Goal: Task Accomplishment & Management: Use online tool/utility

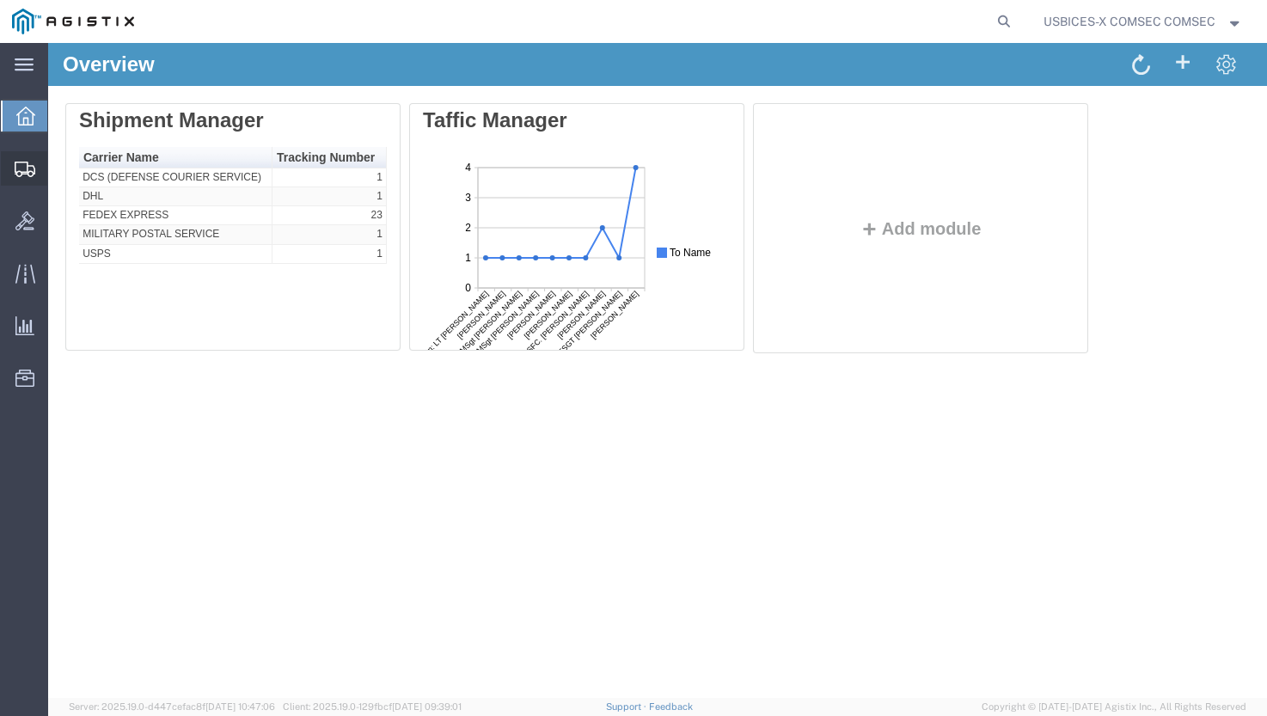
click at [0, 0] on span "Shipment Manager" at bounding box center [0, 0] width 0 height 0
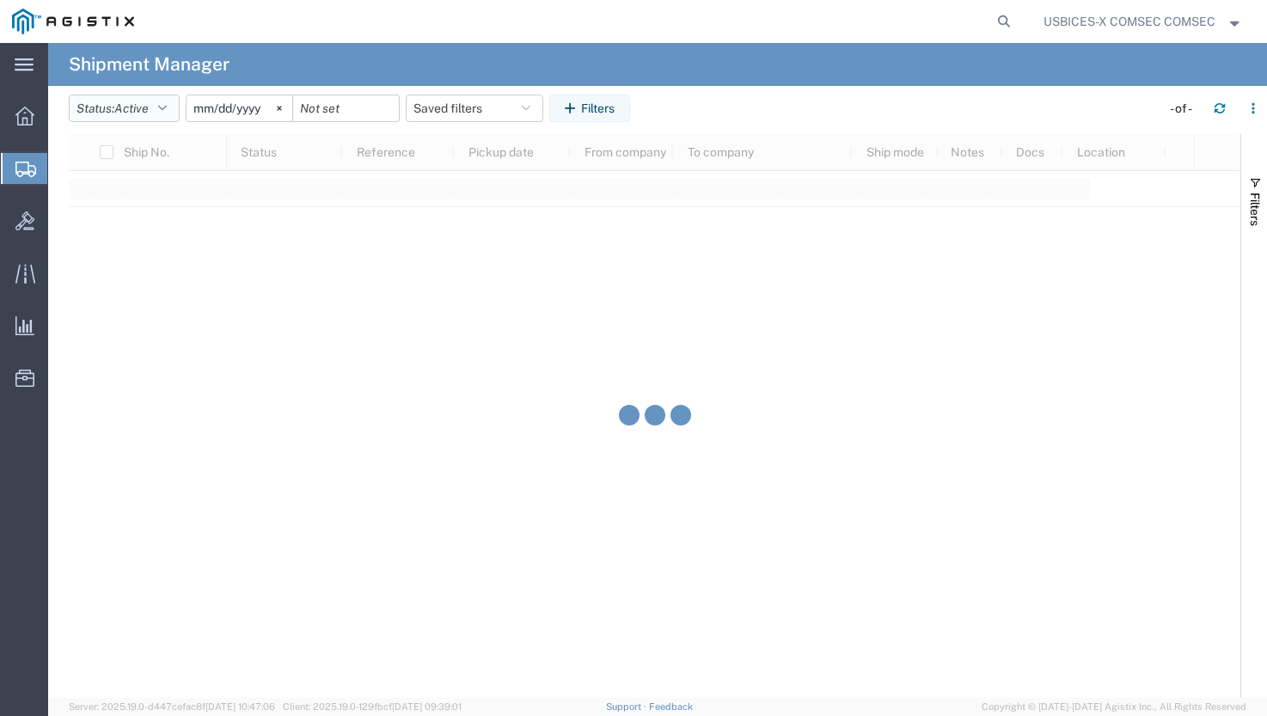
click at [167, 111] on icon "button" at bounding box center [162, 108] width 9 height 12
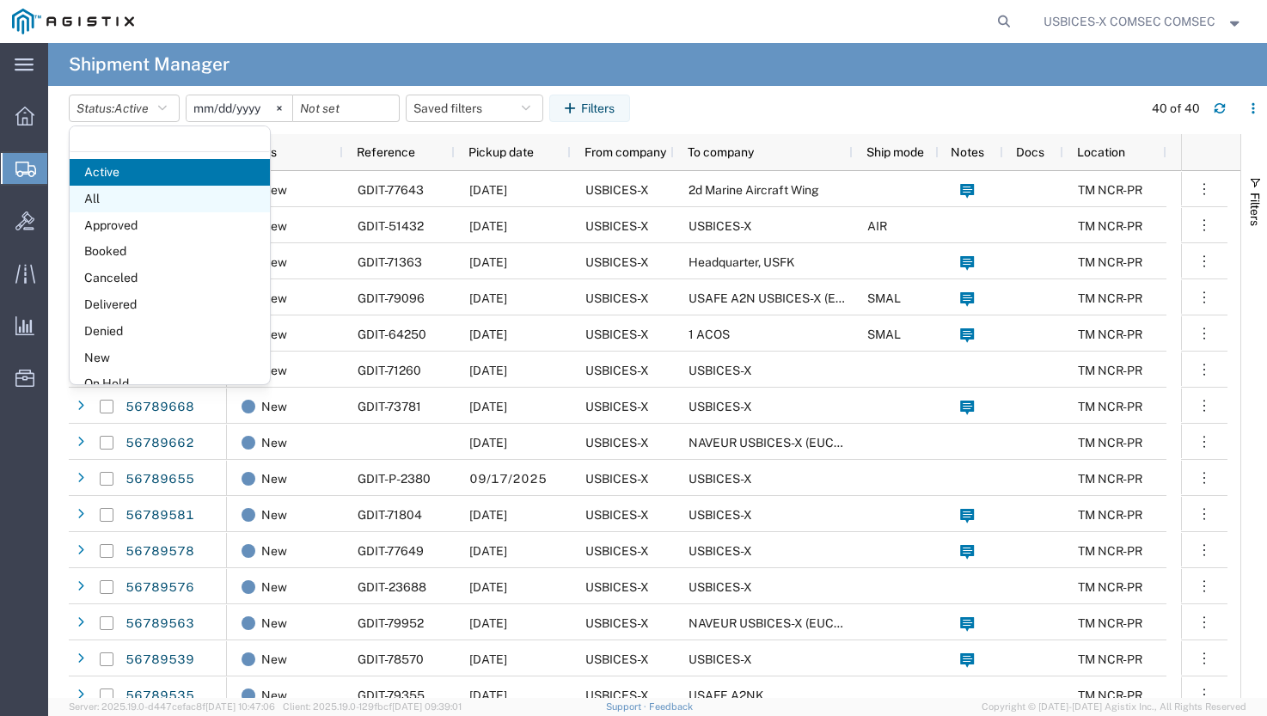
click at [114, 193] on span "All" at bounding box center [170, 199] width 200 height 27
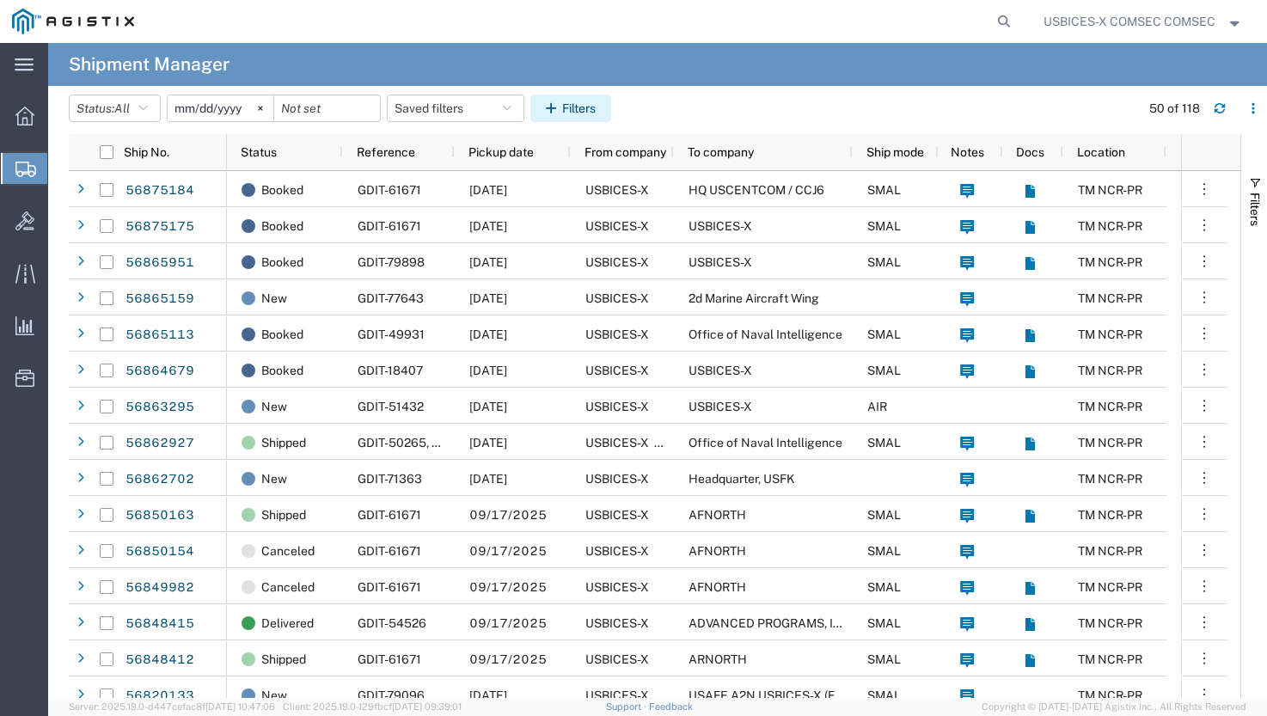
click at [588, 115] on button "Filters" at bounding box center [570, 109] width 81 height 28
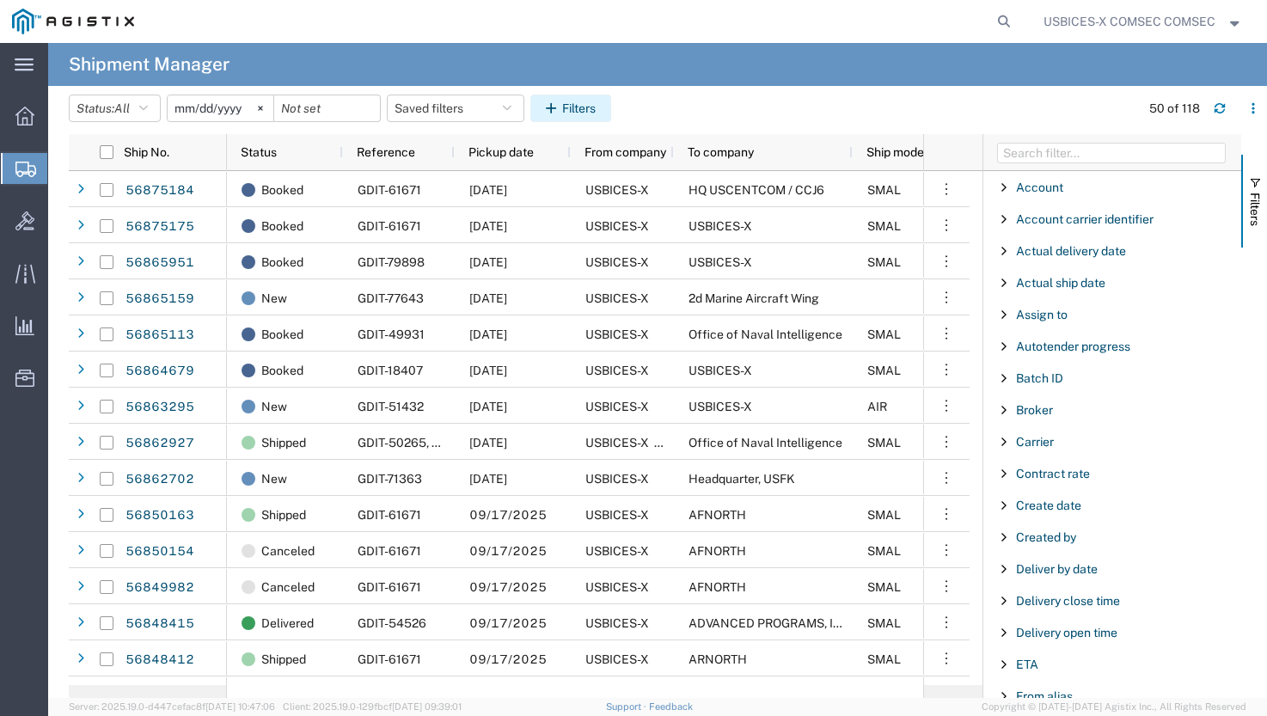
click at [575, 104] on button "Filters" at bounding box center [570, 109] width 81 height 28
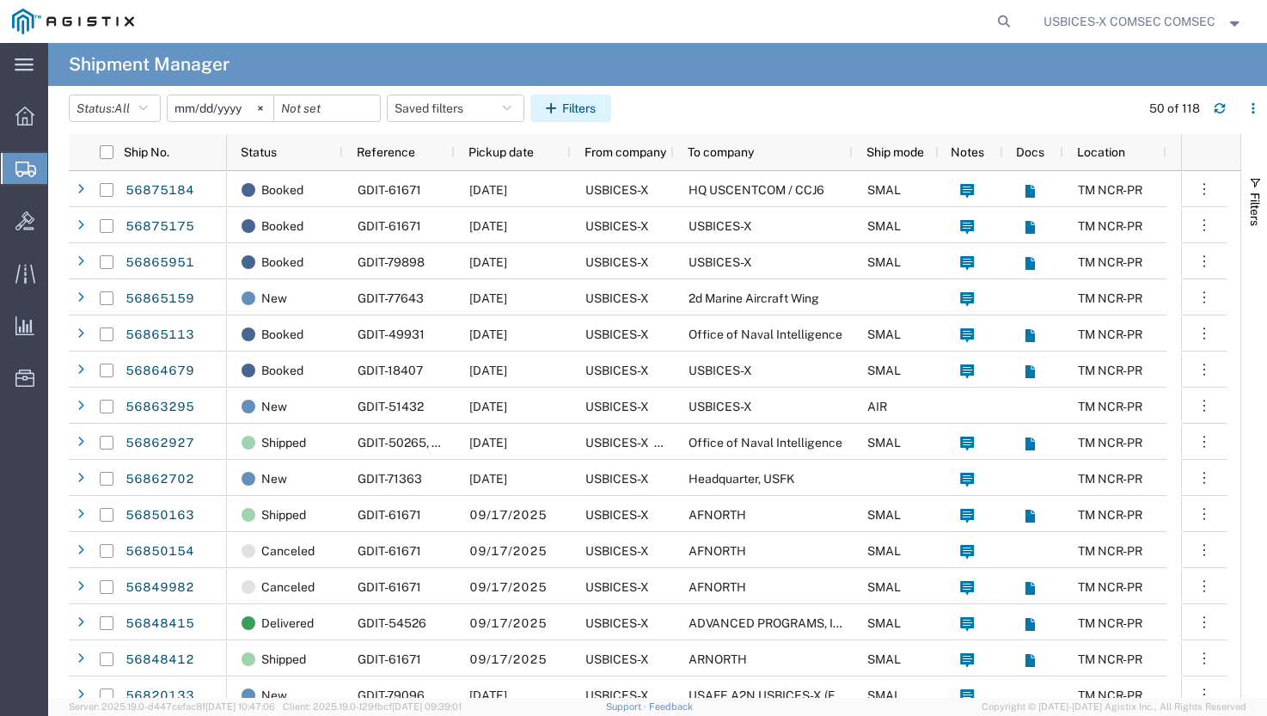
click at [565, 100] on button "Filters" at bounding box center [570, 109] width 81 height 28
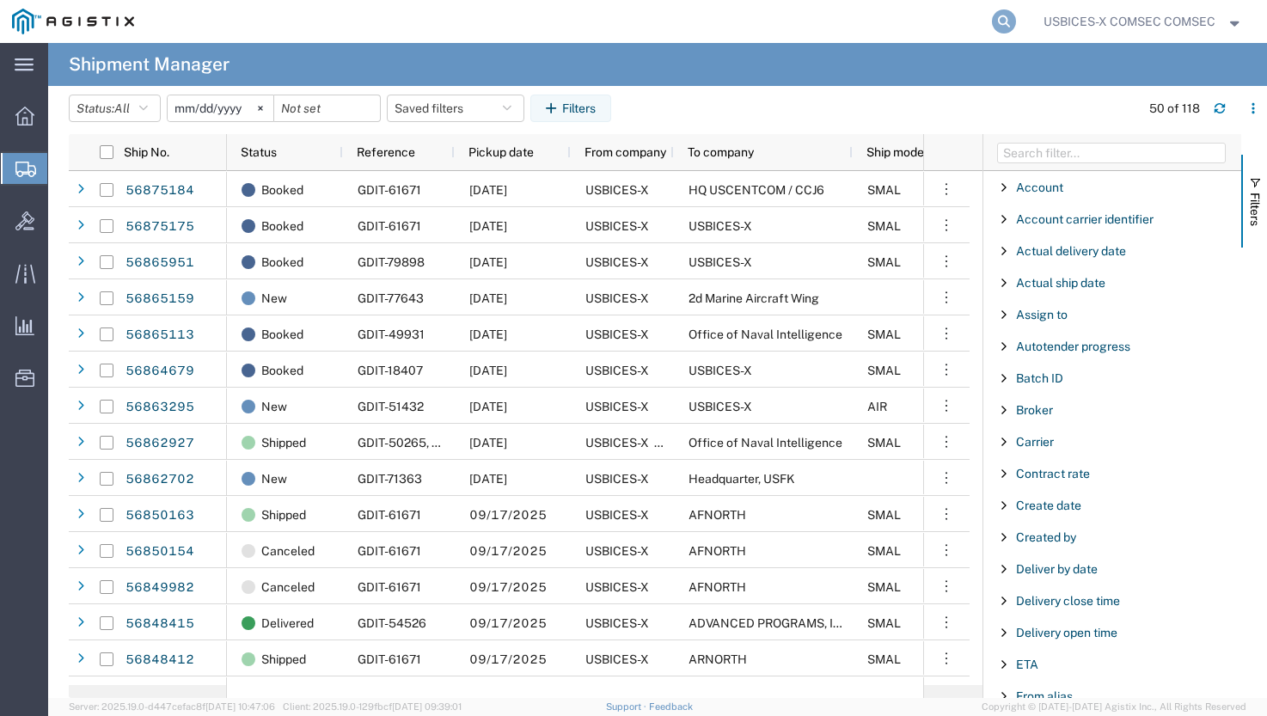
click at [1006, 22] on icon at bounding box center [1004, 21] width 24 height 24
click at [844, 22] on input "search" at bounding box center [730, 21] width 523 height 41
paste input "56820043"
type input "56820043"
click at [1003, 24] on icon at bounding box center [1004, 21] width 24 height 24
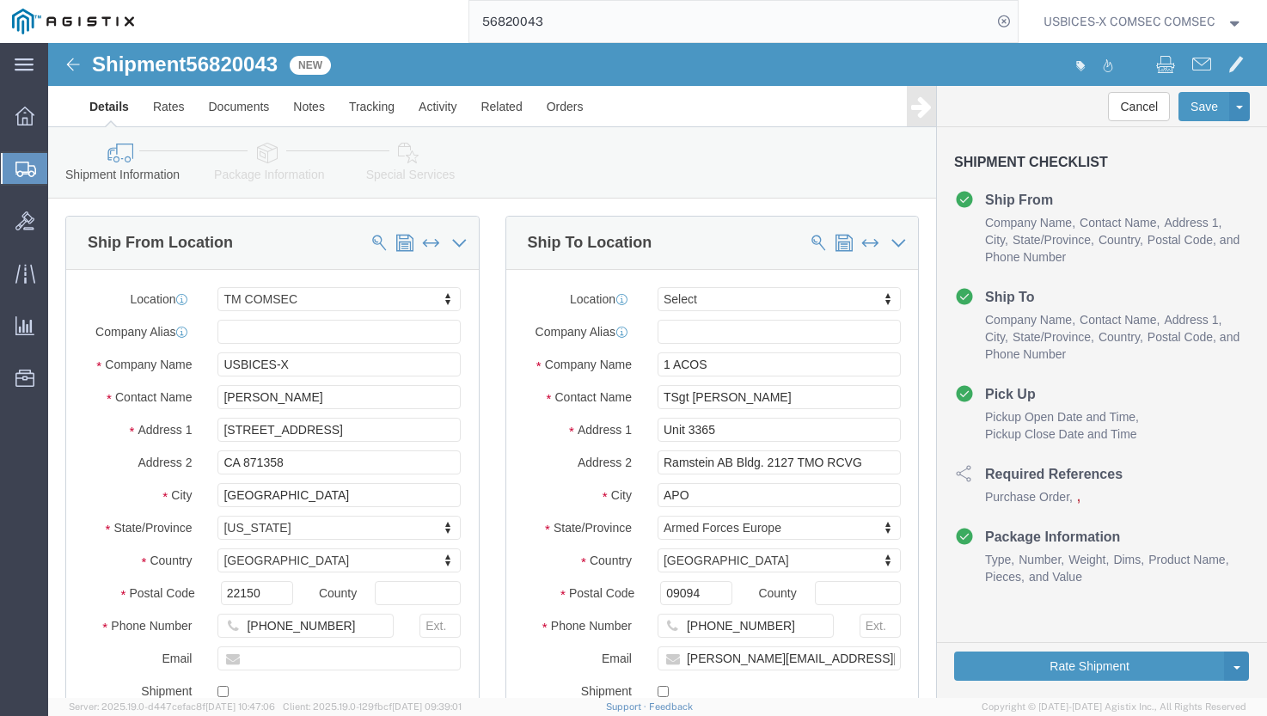
select select "59251"
select select
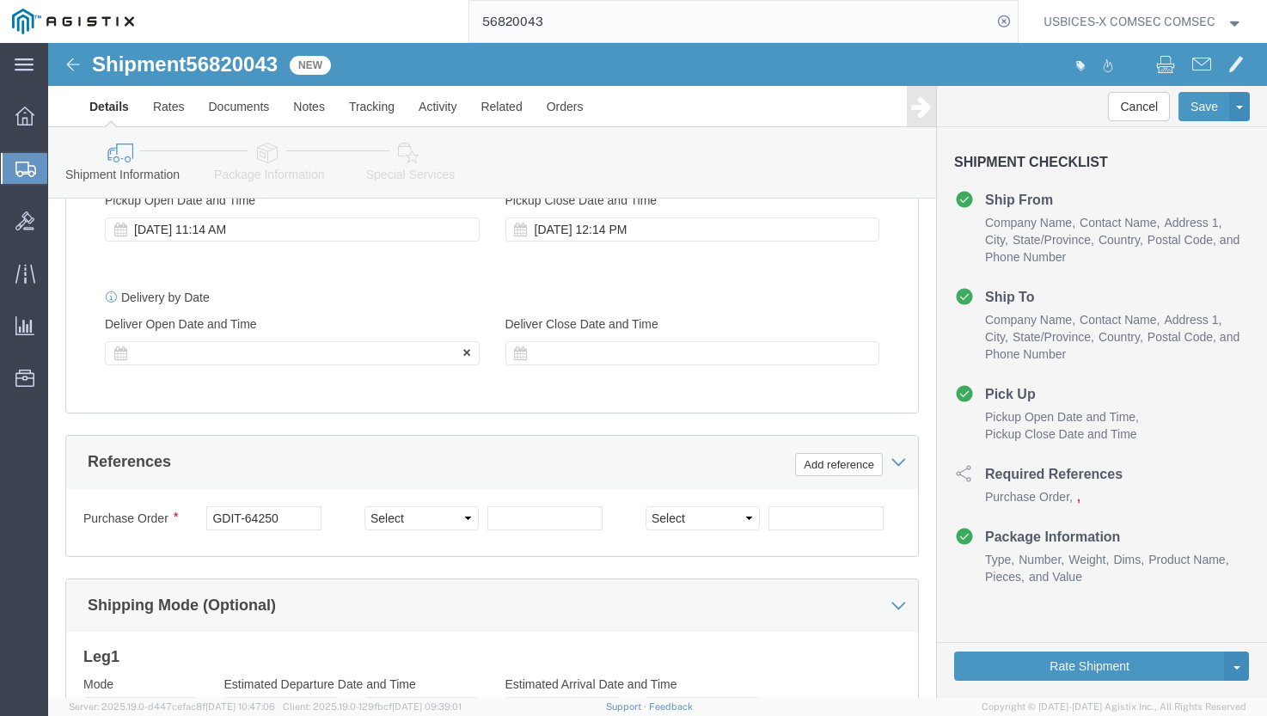
scroll to position [1032, 0]
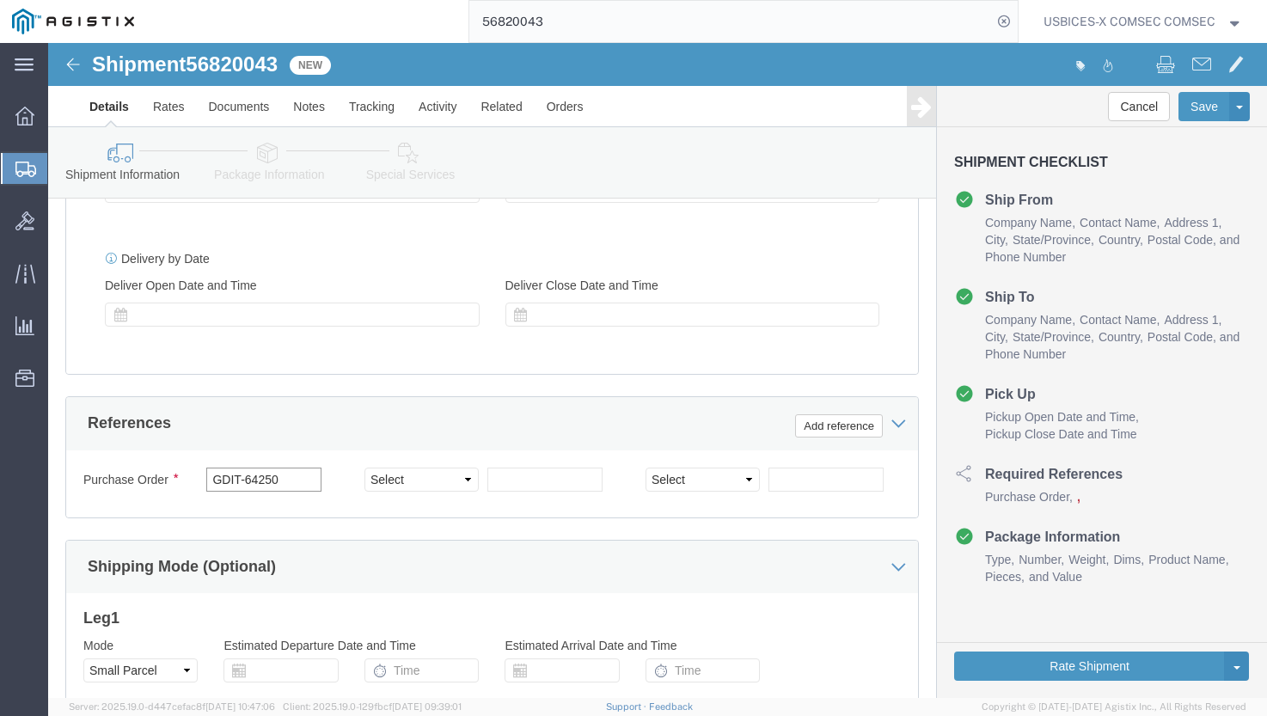
drag, startPoint x: 235, startPoint y: 464, endPoint x: 201, endPoint y: 462, distance: 33.6
click input "GDIT-64250"
click link "Clone Shipment"
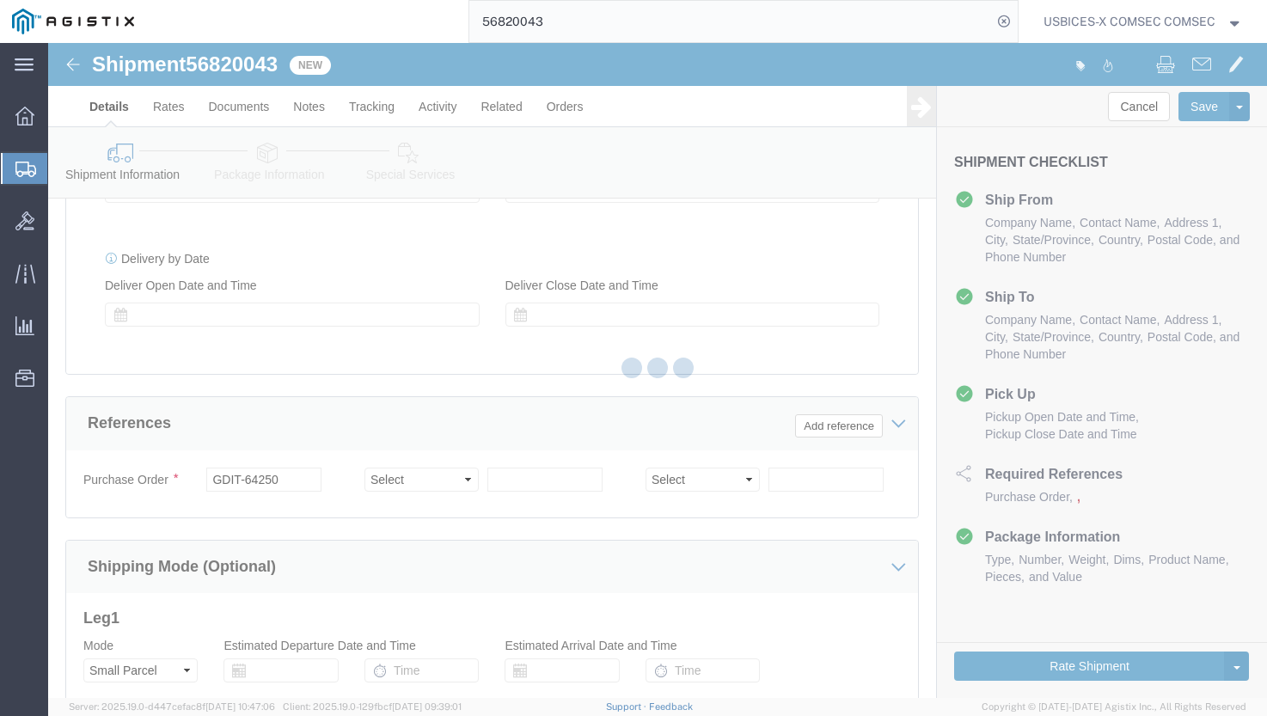
select select "59251"
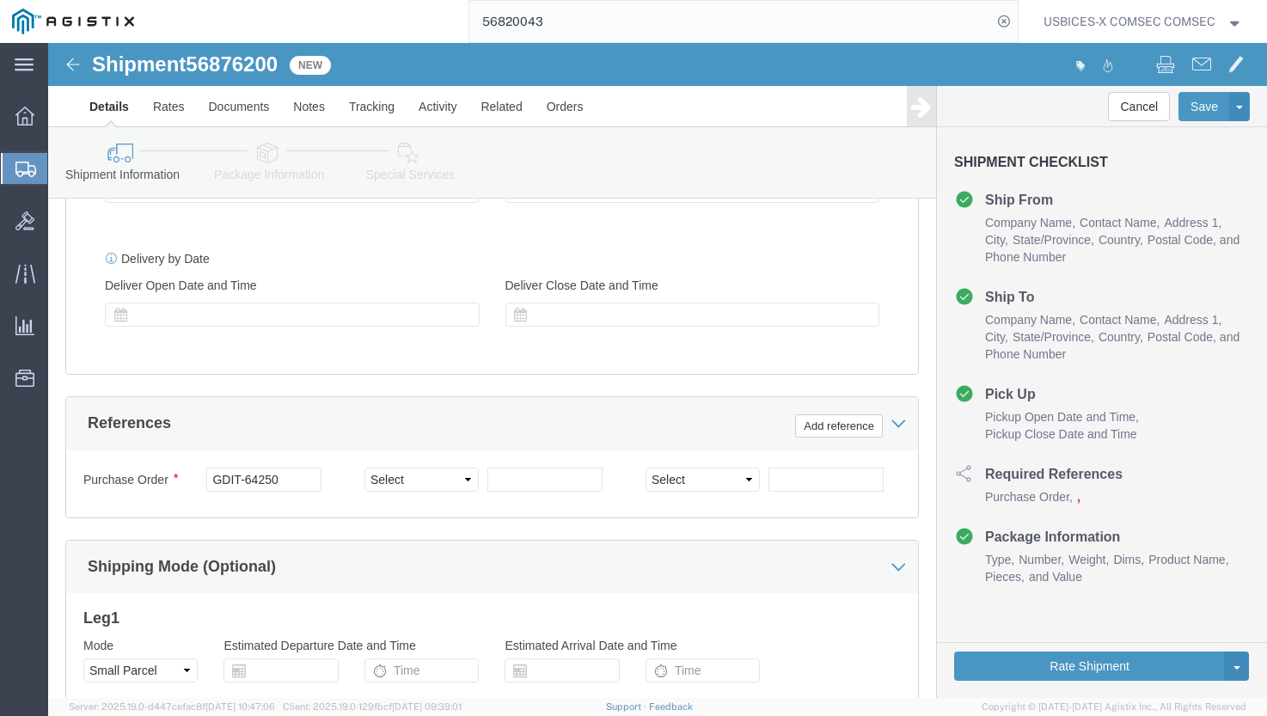
click span "56876200"
copy span "56876200"
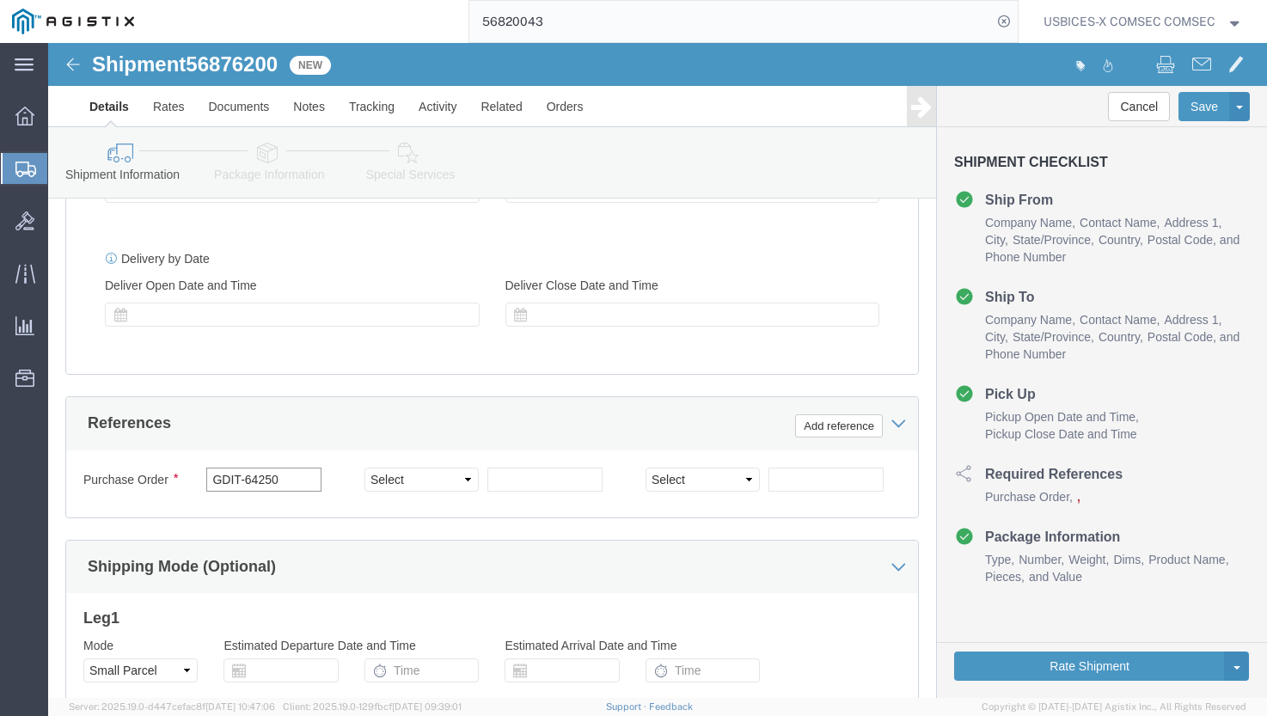
drag, startPoint x: 241, startPoint y: 471, endPoint x: 197, endPoint y: 469, distance: 43.9
click input "GDIT-64250"
type input "GDIT-76096"
click div "Shipping Mode (Optional)"
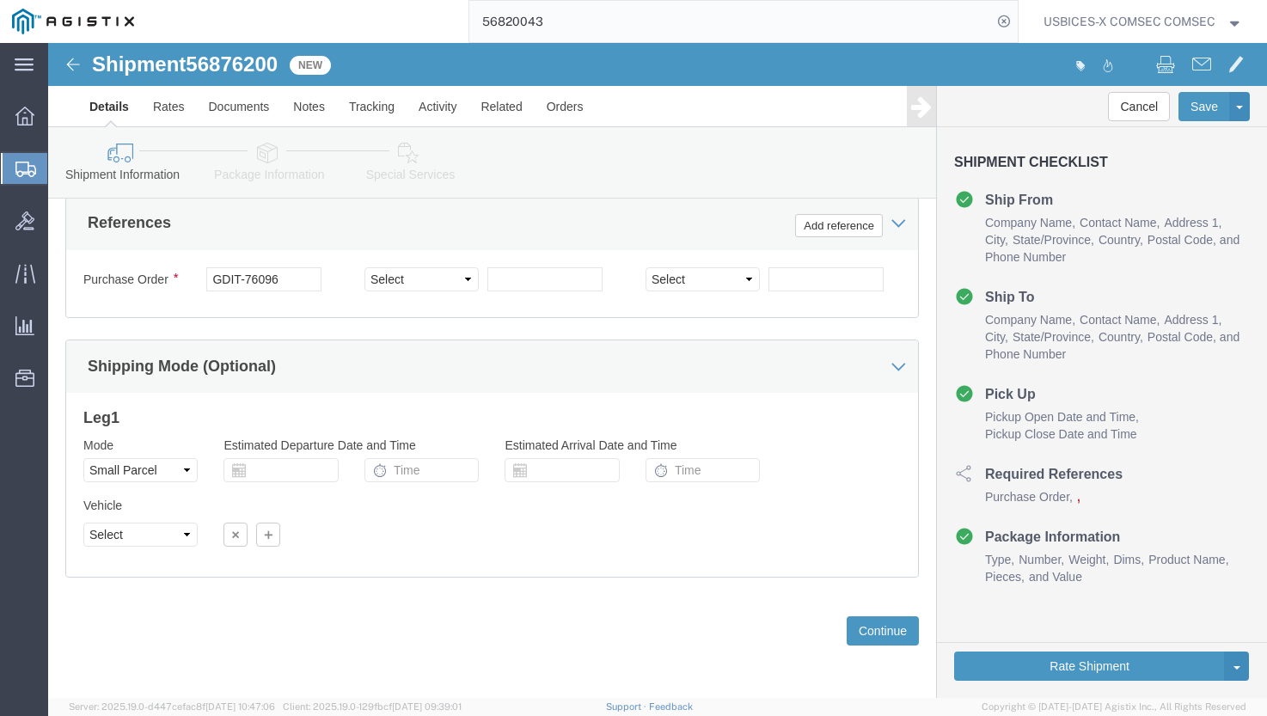
scroll to position [1266, 0]
click button "Continue"
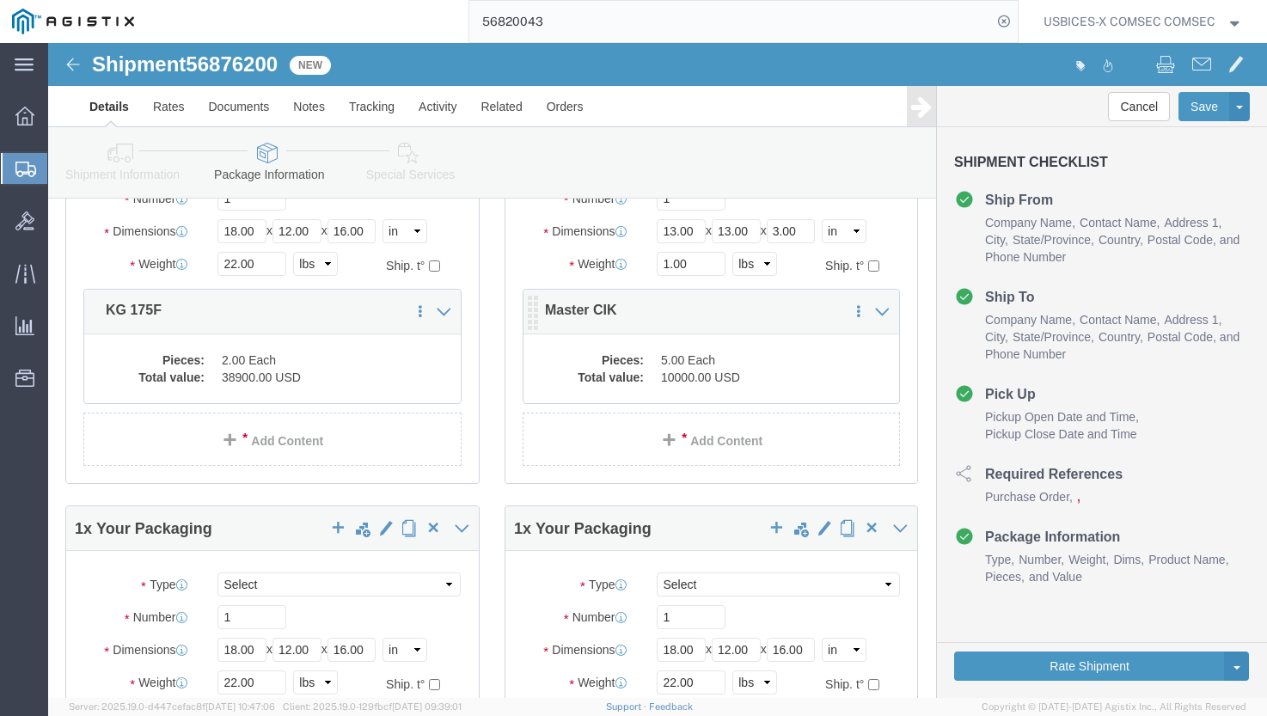
scroll to position [176, 0]
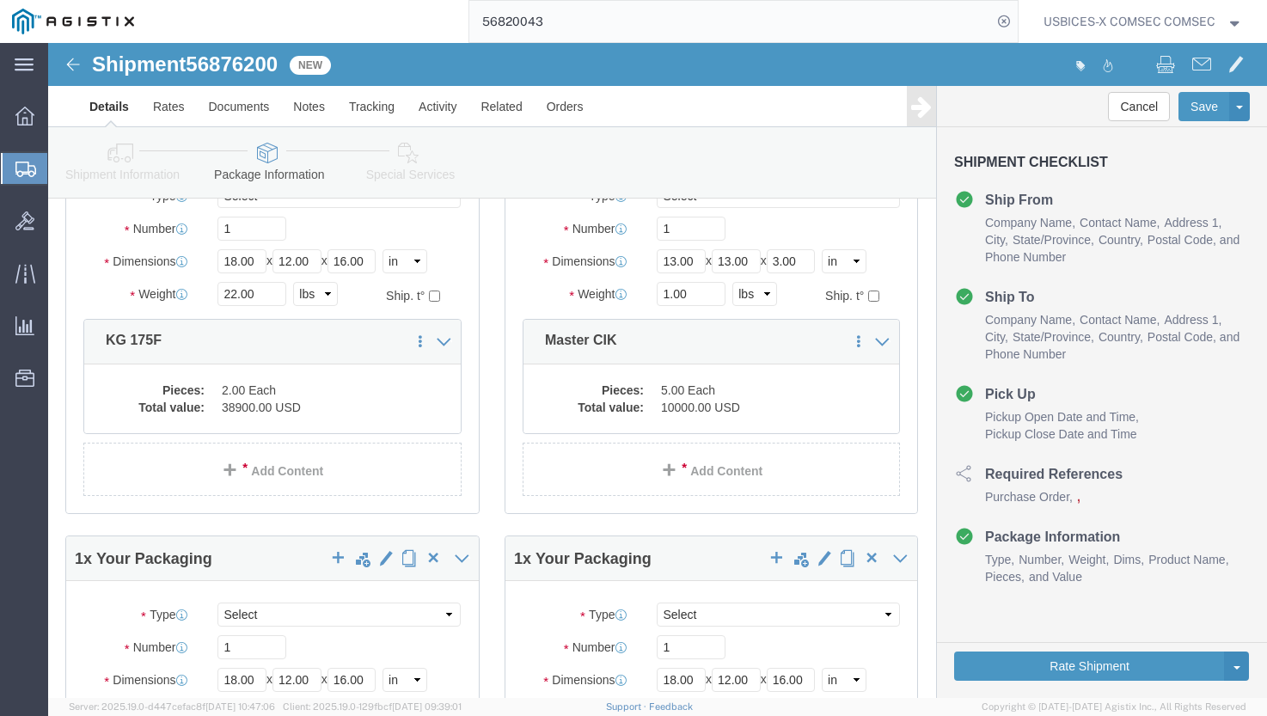
click at [17, 463] on div "main_menu Created with Sketch. Collapse Menu Overview Shipments Shipment Manage…" at bounding box center [24, 379] width 48 height 673
drag, startPoint x: 1147, startPoint y: 59, endPoint x: 1138, endPoint y: 35, distance: 25.9
click button "Save"
